Goal: Task Accomplishment & Management: Use online tool/utility

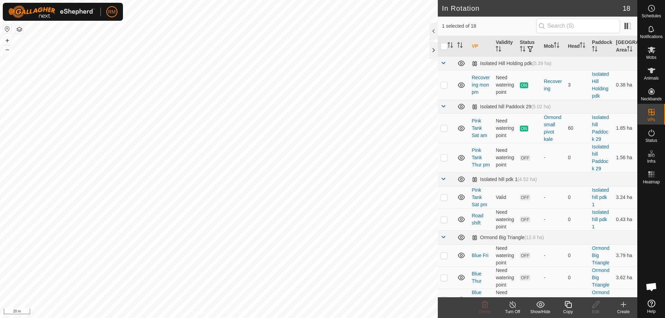
checkbox input "false"
checkbox input "true"
click at [566, 304] on icon at bounding box center [568, 304] width 9 height 8
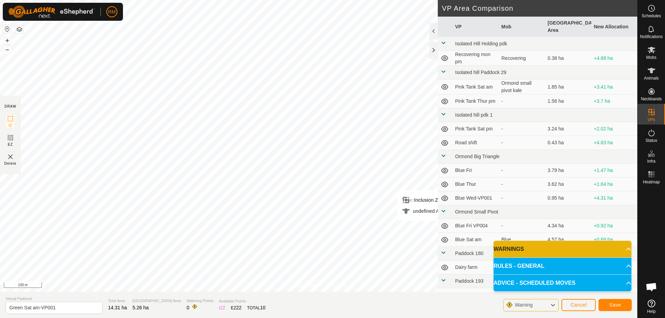
scroll to position [0, 0]
click at [31, 307] on input "Green Sat am-VP001" at bounding box center [54, 308] width 97 height 12
type input "Green Sun am-VP001"
click at [620, 303] on span "Save" at bounding box center [615, 305] width 12 height 6
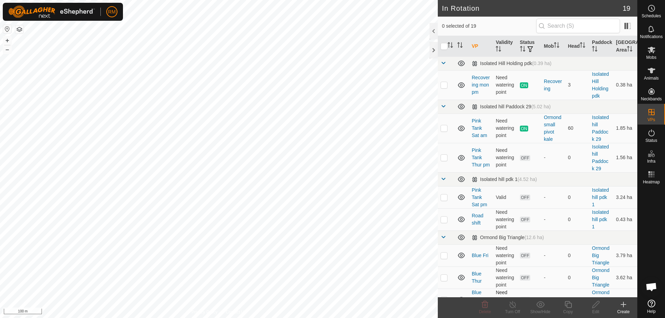
checkbox input "true"
checkbox input "false"
click at [566, 306] on icon at bounding box center [567, 304] width 7 height 7
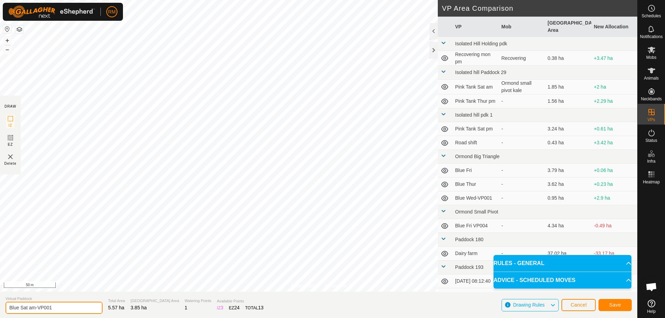
click at [27, 304] on input "Blue Sat am-VP001" at bounding box center [54, 308] width 97 height 12
click at [28, 308] on input "Blue Sat am-VP001" at bounding box center [54, 308] width 97 height 12
type input "Blue Sun am-VP001"
click at [619, 304] on span "Save" at bounding box center [615, 305] width 12 height 6
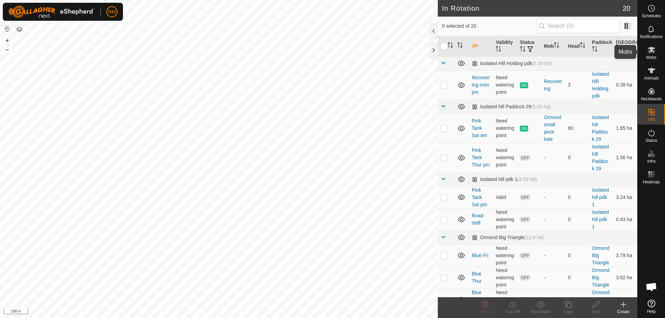
click at [653, 51] on icon at bounding box center [651, 50] width 8 height 7
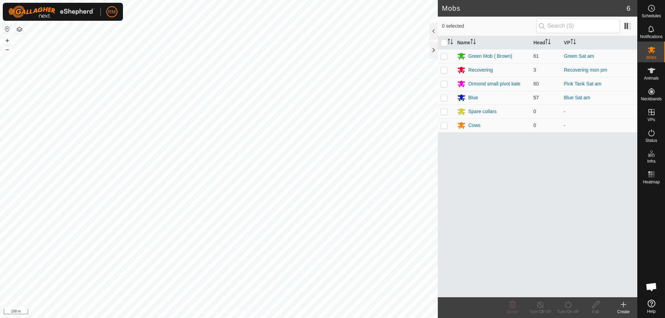
click at [443, 97] on p-checkbox at bounding box center [443, 98] width 7 height 6
checkbox input "true"
click at [445, 55] on p-checkbox at bounding box center [443, 56] width 7 height 6
checkbox input "true"
click at [445, 99] on p-checkbox at bounding box center [443, 98] width 7 height 6
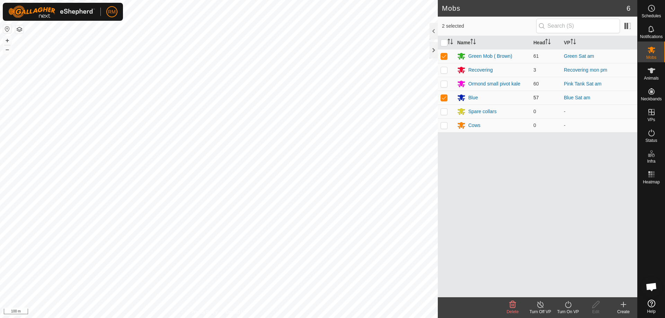
checkbox input "false"
click at [568, 306] on icon at bounding box center [568, 304] width 9 height 8
click at [564, 289] on link "Now" at bounding box center [588, 289] width 69 height 14
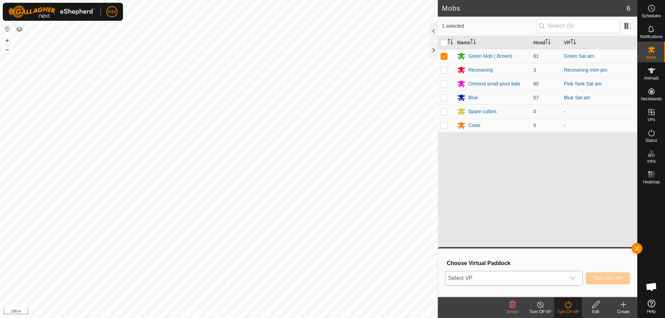
click at [572, 277] on icon "dropdown trigger" at bounding box center [573, 279] width 6 height 6
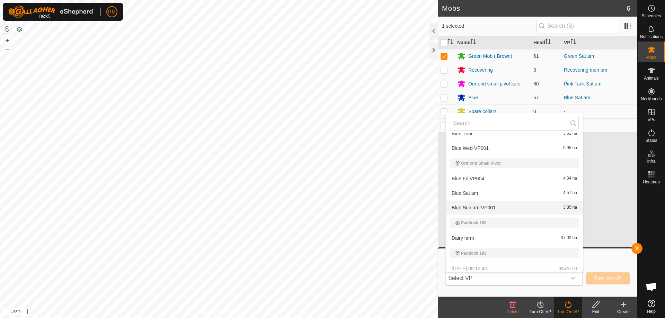
scroll to position [160, 0]
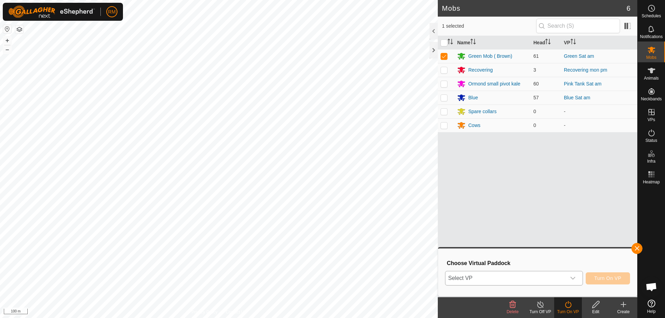
click at [572, 278] on icon "dropdown trigger" at bounding box center [573, 279] width 6 height 6
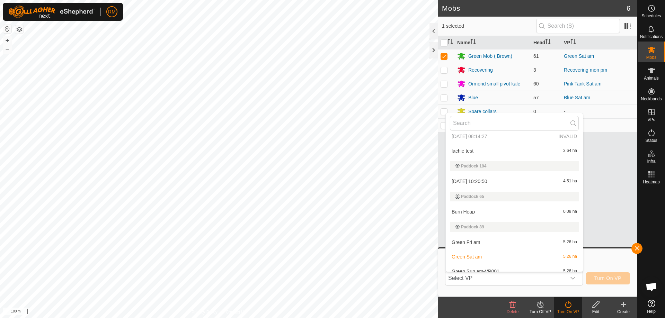
scroll to position [311, 0]
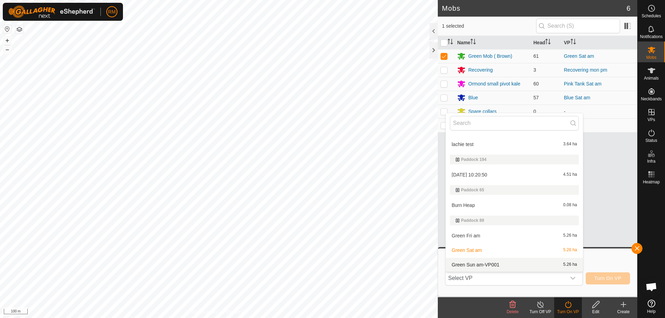
click at [477, 264] on li "Green Sun am-VP001 5.26 ha" at bounding box center [514, 265] width 137 height 14
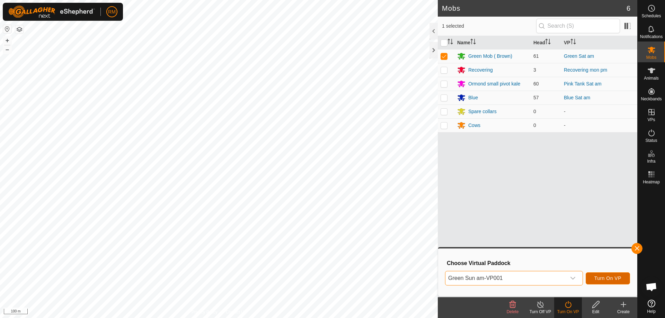
click at [610, 278] on span "Turn On VP" at bounding box center [607, 279] width 27 height 6
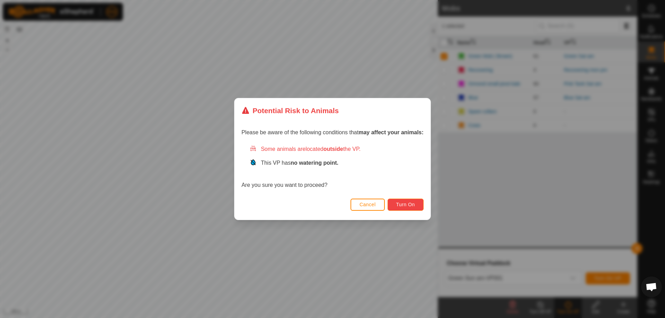
click at [415, 204] on span "Turn On" at bounding box center [405, 205] width 19 height 6
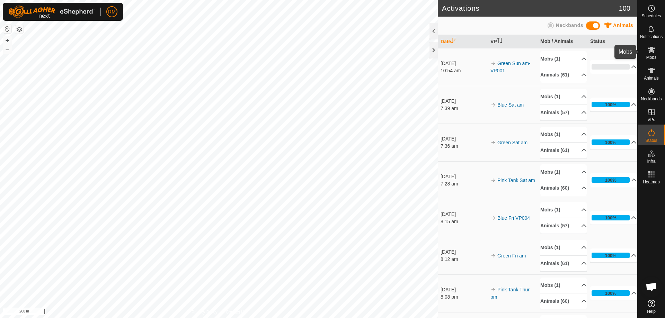
click at [650, 53] on icon at bounding box center [651, 50] width 8 height 8
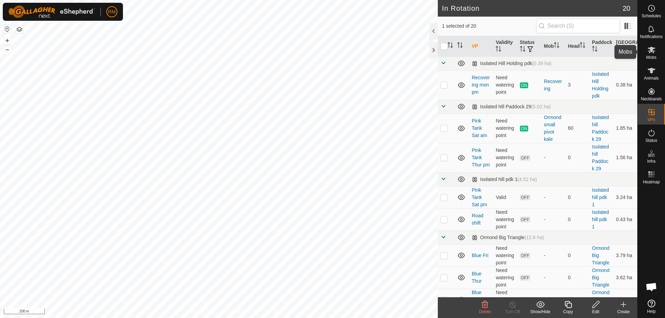
click at [654, 52] on icon at bounding box center [651, 50] width 8 height 8
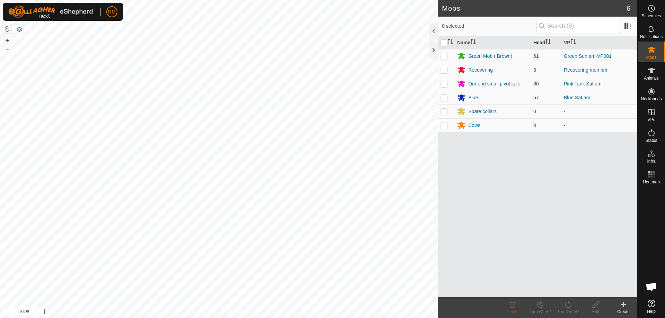
click at [444, 97] on p-checkbox at bounding box center [443, 98] width 7 height 6
checkbox input "true"
click at [565, 304] on icon at bounding box center [568, 304] width 6 height 7
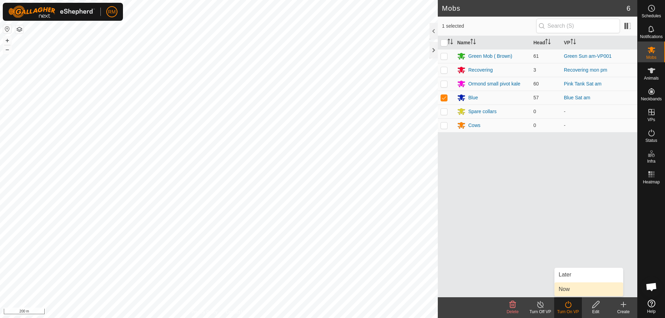
click at [574, 290] on link "Now" at bounding box center [588, 289] width 69 height 14
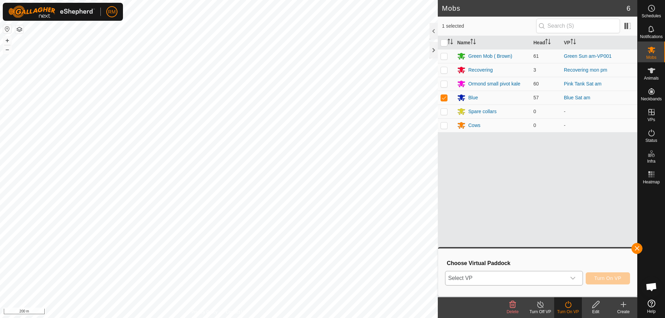
click at [569, 277] on div "dropdown trigger" at bounding box center [573, 278] width 14 height 14
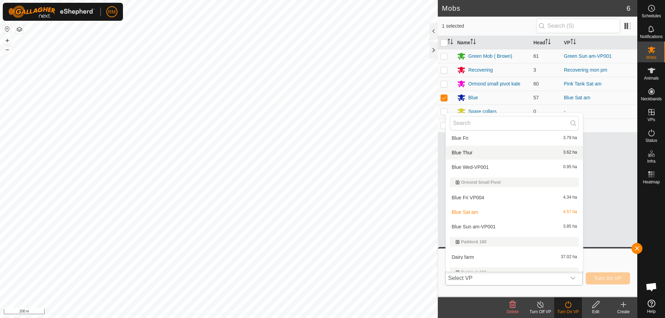
scroll to position [139, 0]
click at [487, 226] on li "Blue Sun am-VP001 3.85 ha" at bounding box center [514, 226] width 137 height 14
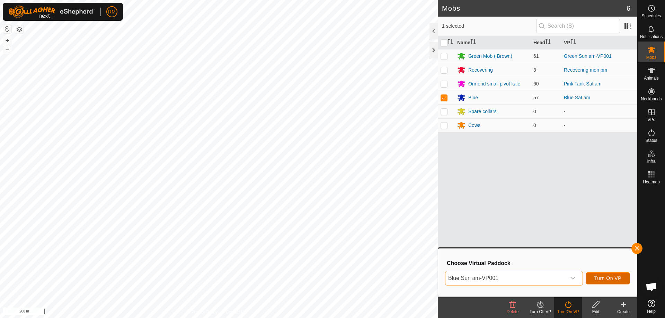
click at [605, 278] on span "Turn On VP" at bounding box center [607, 279] width 27 height 6
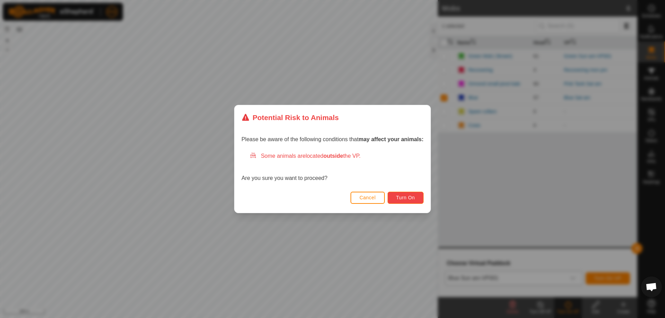
click at [415, 194] on button "Turn On" at bounding box center [405, 198] width 36 height 12
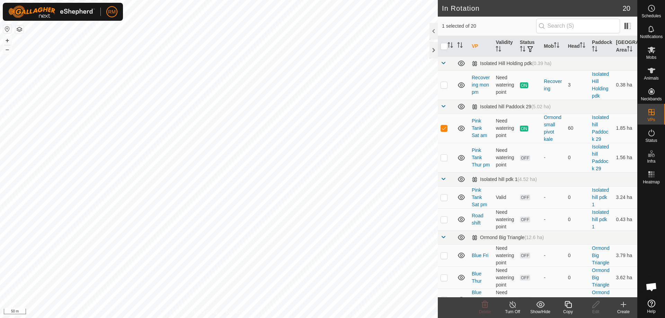
click at [569, 308] on icon at bounding box center [568, 304] width 9 height 8
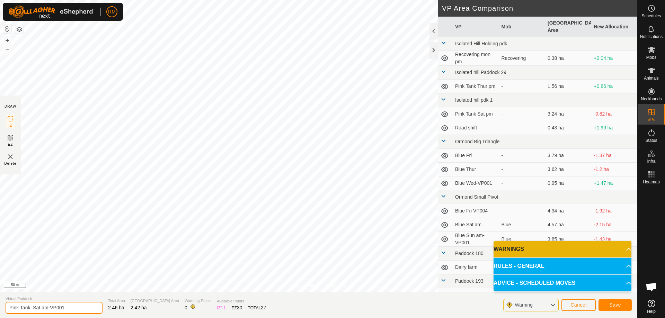
click at [42, 307] on input "Pink Tank Sat am-VP001" at bounding box center [54, 308] width 97 height 12
type input "Pink Tank Sun am-VP001"
click at [606, 307] on button "Save" at bounding box center [614, 305] width 33 height 12
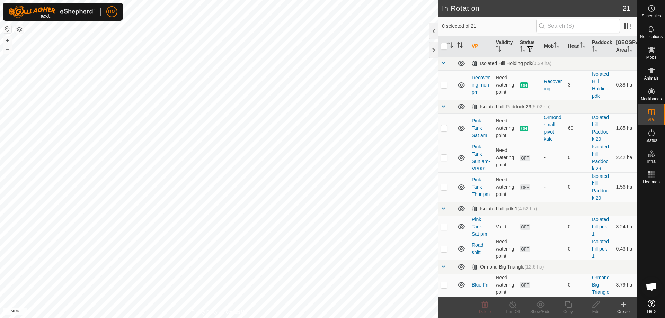
checkbox input "true"
click at [604, 307] on edit-svg-icon at bounding box center [596, 304] width 28 height 8
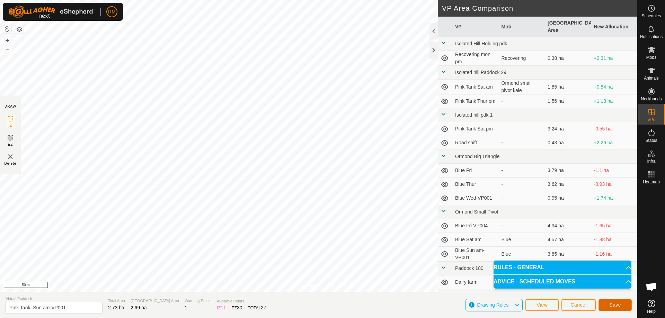
click at [612, 307] on span "Save" at bounding box center [615, 305] width 12 height 6
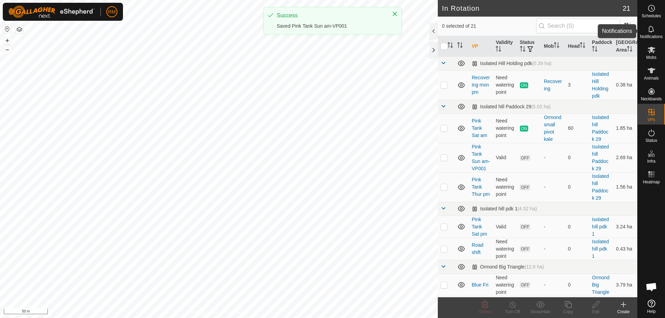
click at [653, 31] on icon at bounding box center [651, 29] width 6 height 7
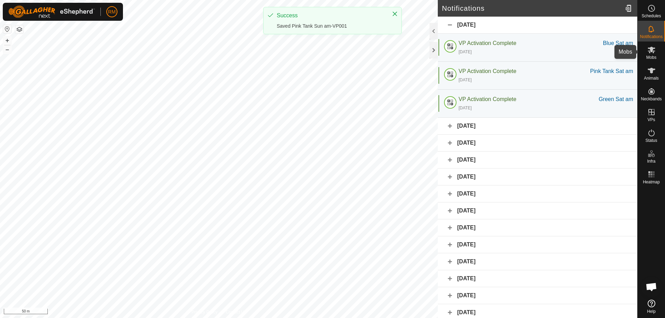
click at [649, 52] on icon at bounding box center [651, 50] width 8 height 7
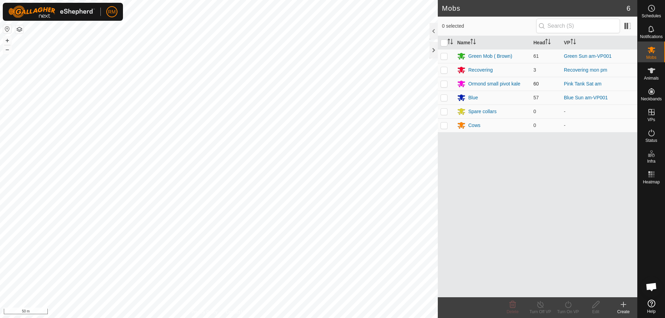
click at [441, 86] on div "RM Schedules Notifications Mobs Animals Neckbands VPs Status Infra Heatmap Help…" at bounding box center [332, 159] width 665 height 318
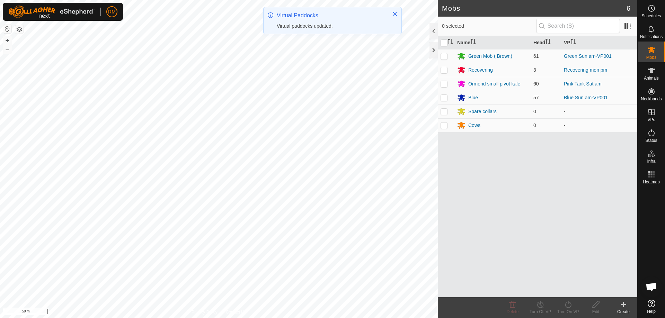
click at [445, 86] on p-checkbox at bounding box center [443, 84] width 7 height 6
checkbox input "true"
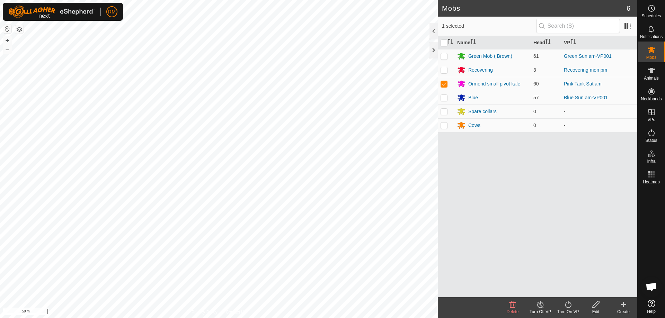
click at [567, 304] on icon at bounding box center [568, 304] width 9 height 8
click at [571, 289] on link "Now" at bounding box center [588, 289] width 69 height 14
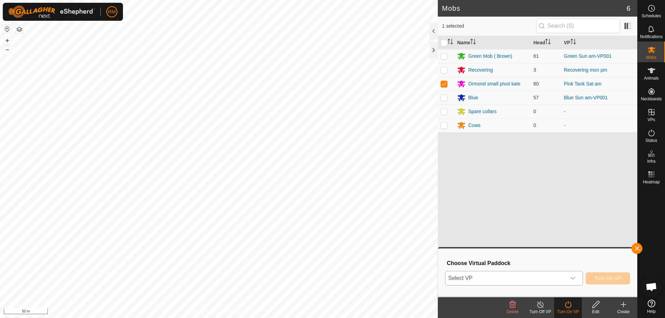
click at [571, 276] on icon "dropdown trigger" at bounding box center [573, 279] width 6 height 6
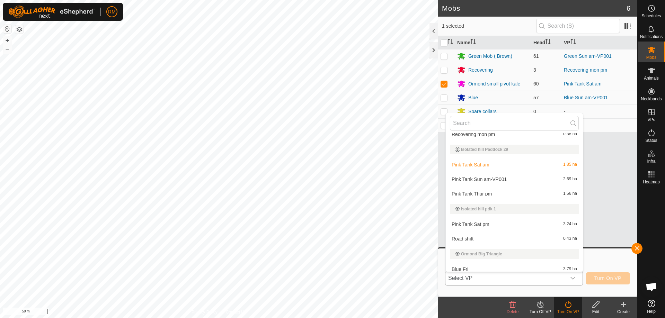
scroll to position [21, 0]
click at [503, 179] on li "Pink Tank Sun am-VP001 2.69 ha" at bounding box center [514, 180] width 137 height 14
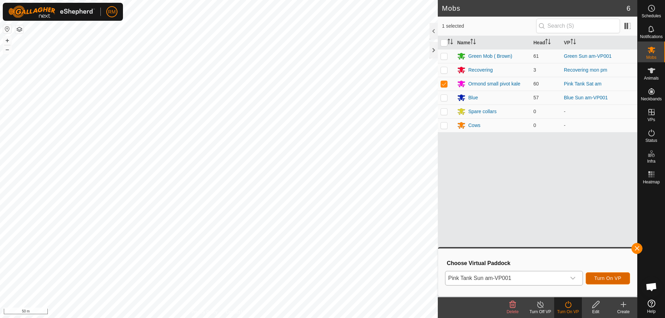
click at [598, 278] on span "Turn On VP" at bounding box center [607, 279] width 27 height 6
